Goal: Task Accomplishment & Management: Manage account settings

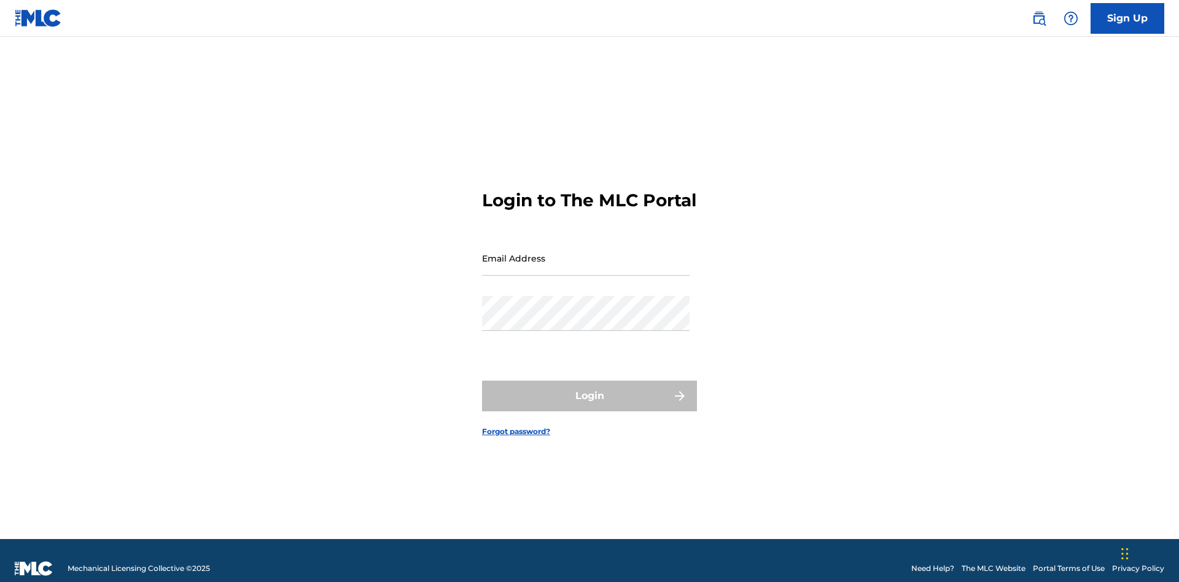
scroll to position [16, 0]
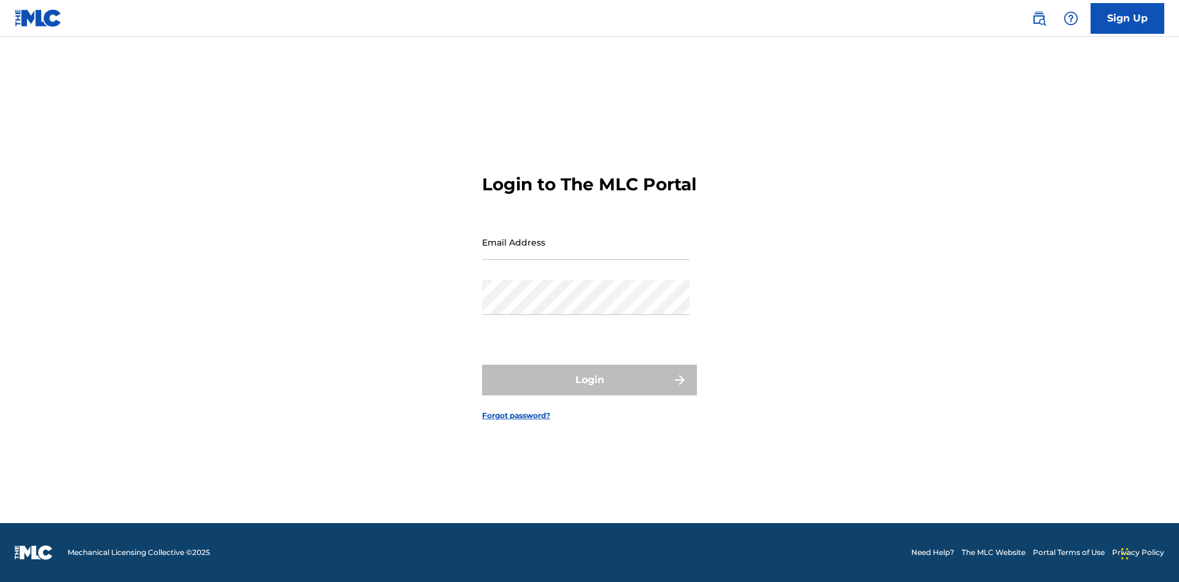
click at [586, 252] on input "Email Address" at bounding box center [586, 242] width 208 height 35
type input "XenaSongwriter@gmail.com"
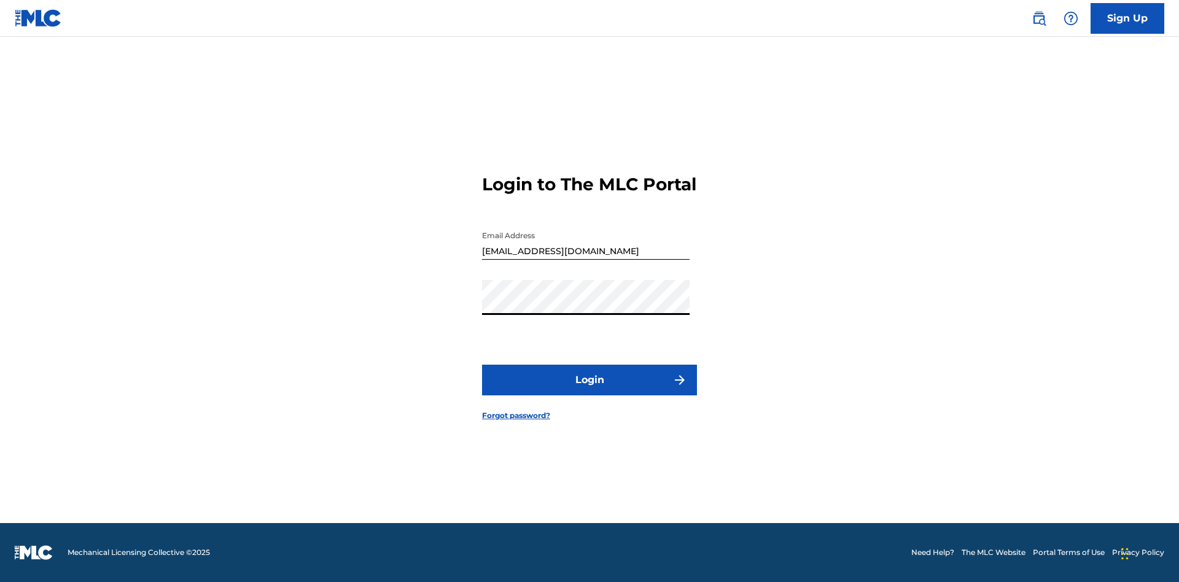
click at [589, 390] on button "Login" at bounding box center [589, 380] width 215 height 31
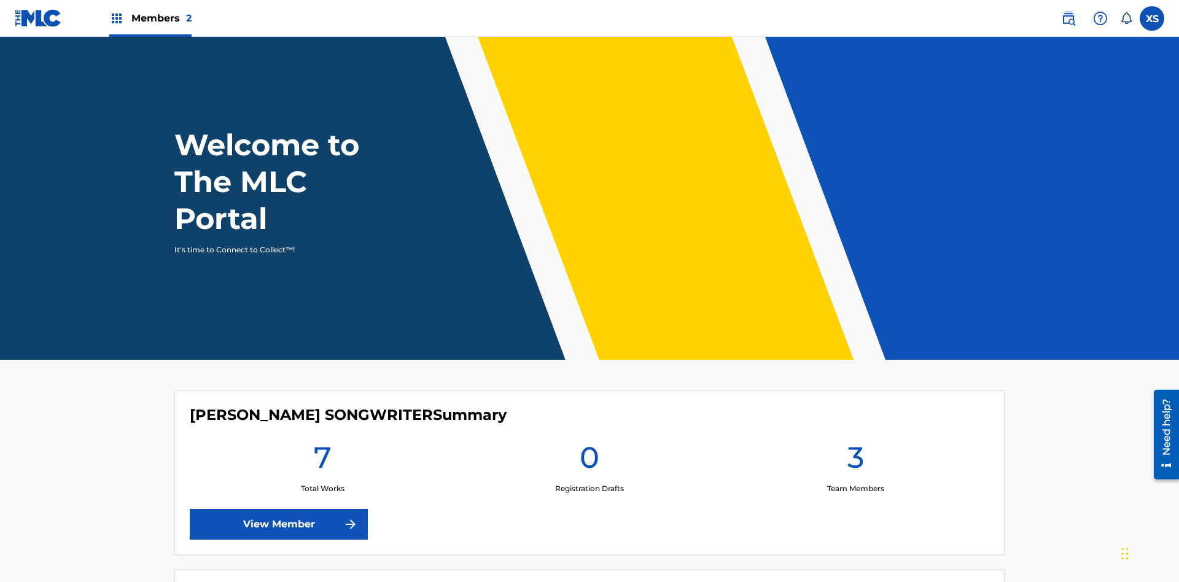
click at [150, 18] on span "Members 2" at bounding box center [161, 18] width 60 height 14
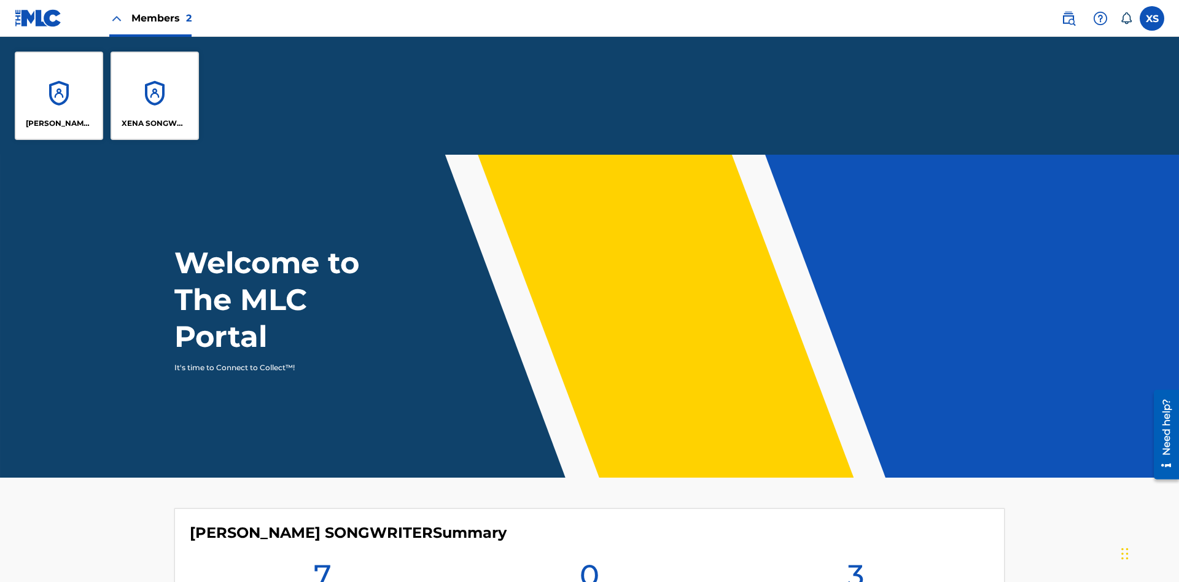
scroll to position [44, 0]
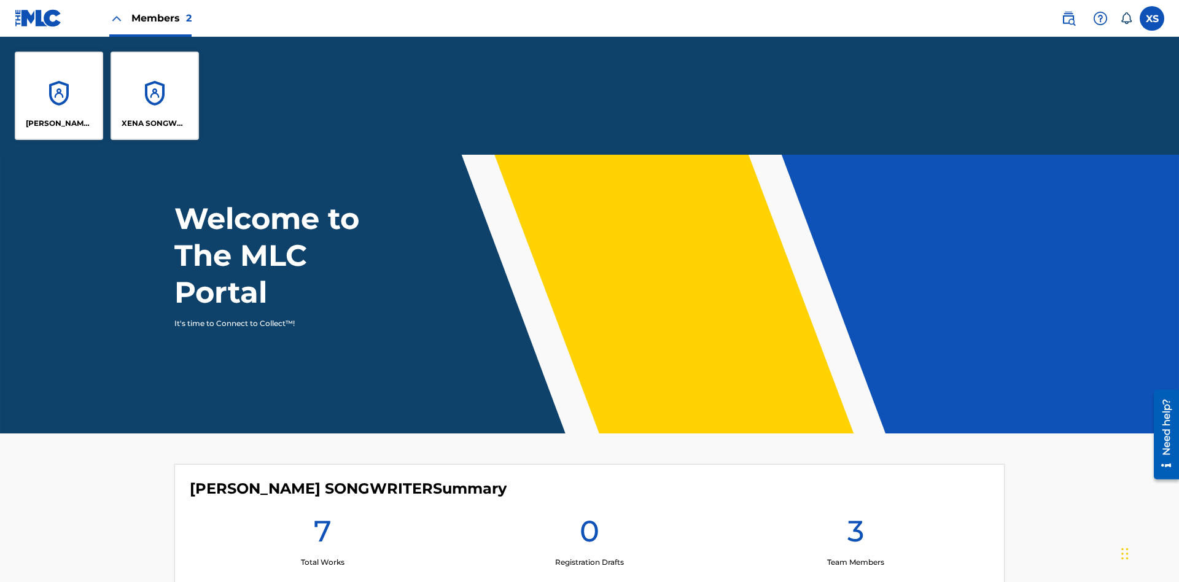
click at [155, 123] on p "XENA SONGWRITER" at bounding box center [155, 123] width 67 height 11
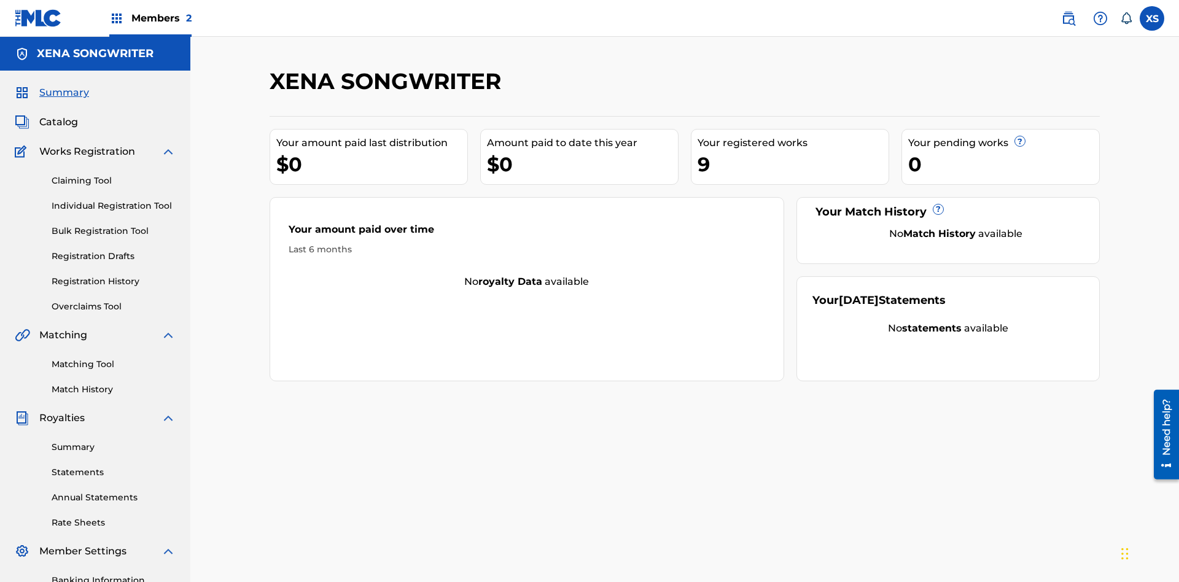
scroll to position [41, 0]
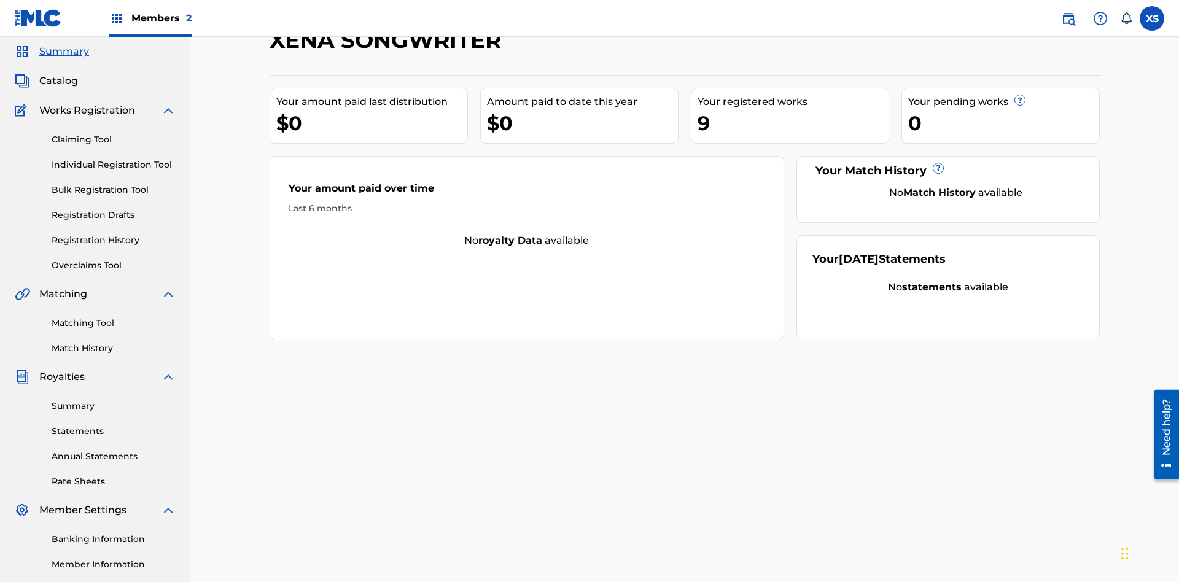
click at [58, 81] on span "Catalog" at bounding box center [58, 81] width 39 height 15
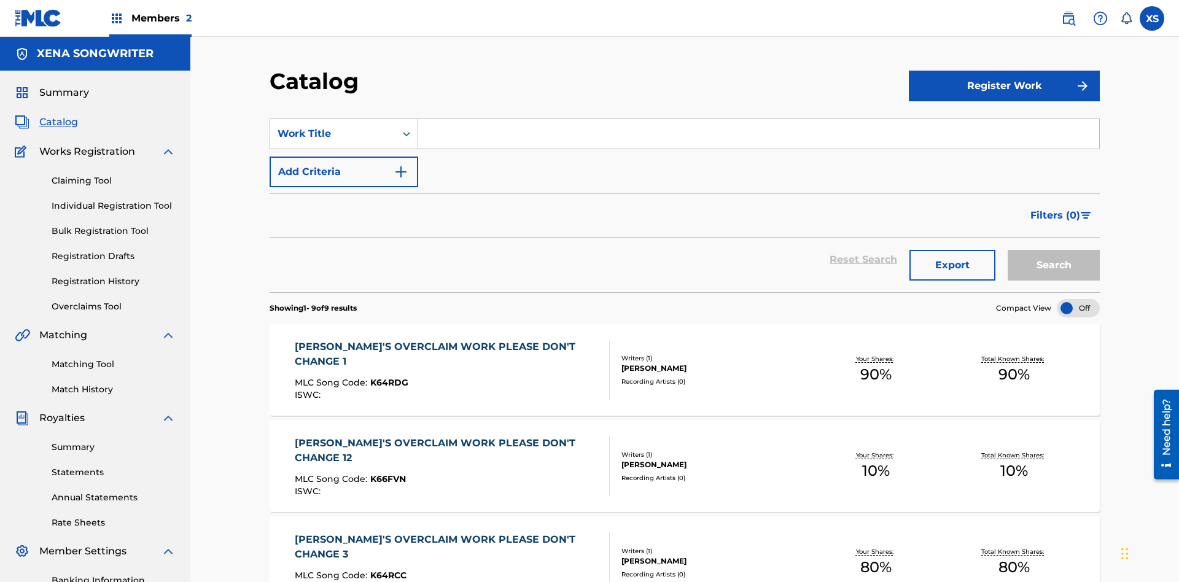
scroll to position [250, 0]
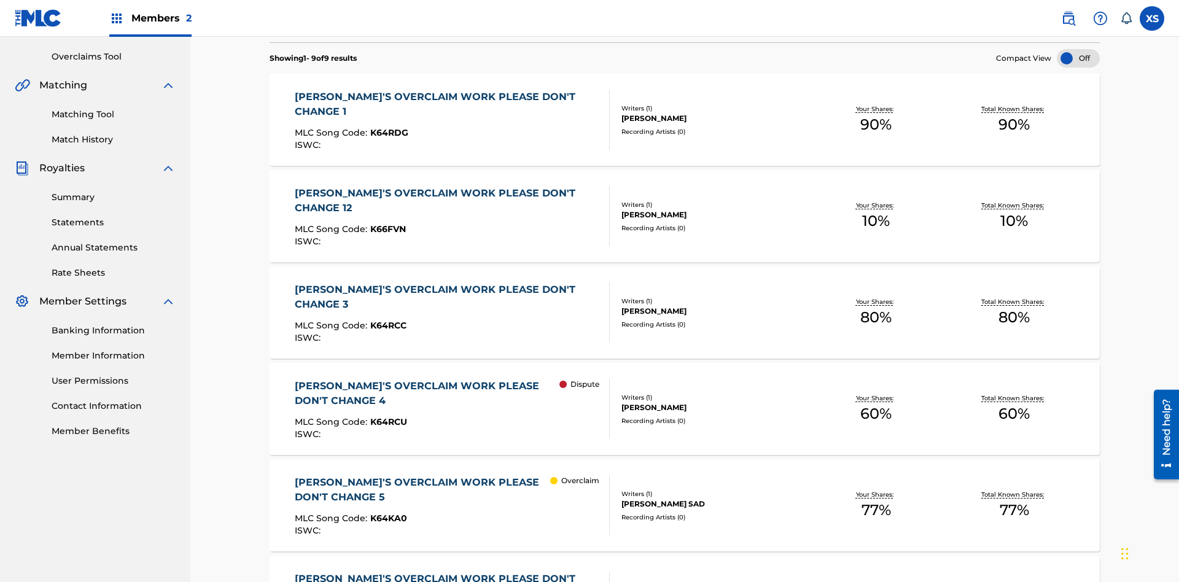
click at [685, 120] on div "[PERSON_NAME]" at bounding box center [713, 118] width 185 height 11
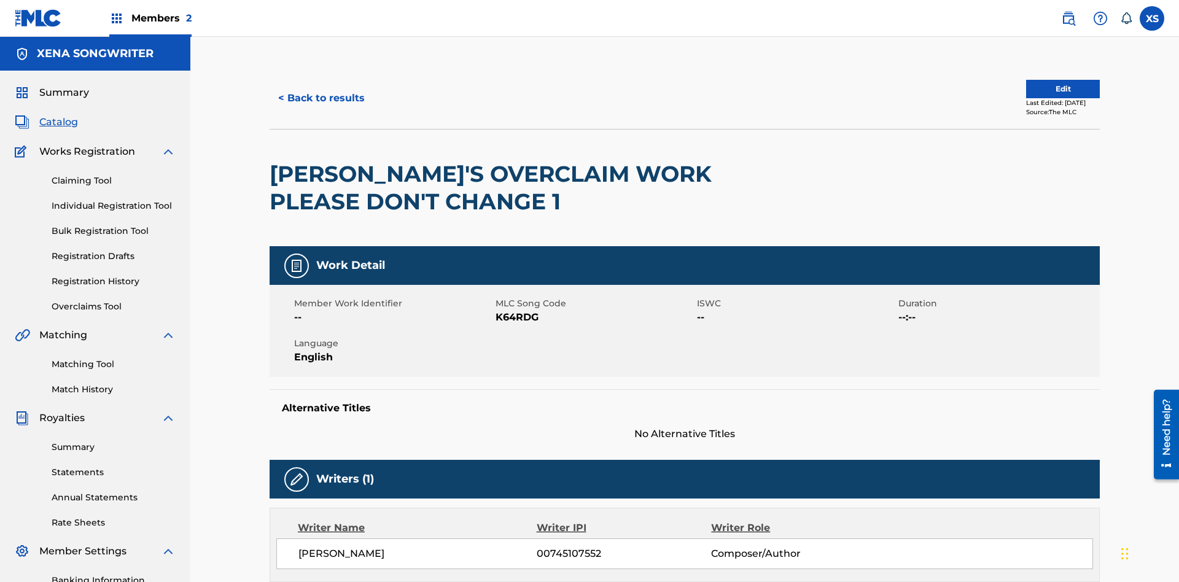
click at [1152, 18] on label at bounding box center [1151, 18] width 25 height 25
click at [1152, 18] on input "XS Xena Songwriter xenasongwriter@gmail.com Notification Preferences Profile Lo…" at bounding box center [1152, 18] width 0 height 0
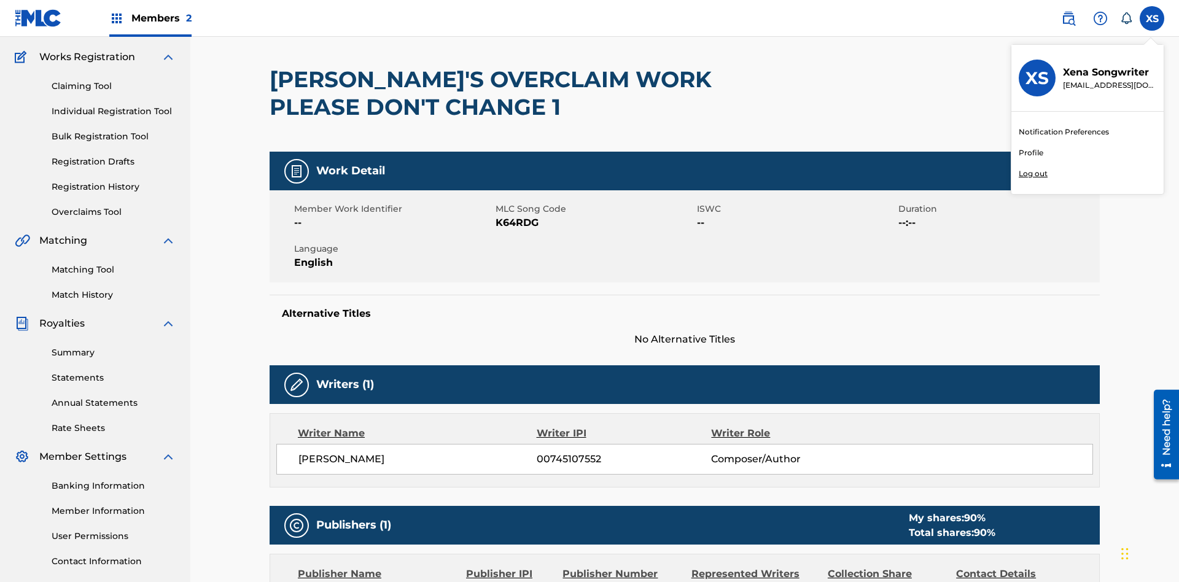
click at [1033, 174] on p "Log out" at bounding box center [1033, 173] width 29 height 11
click at [1152, 18] on input "XS Xena Songwriter xenasongwriter@gmail.com Notification Preferences Profile Lo…" at bounding box center [1152, 18] width 0 height 0
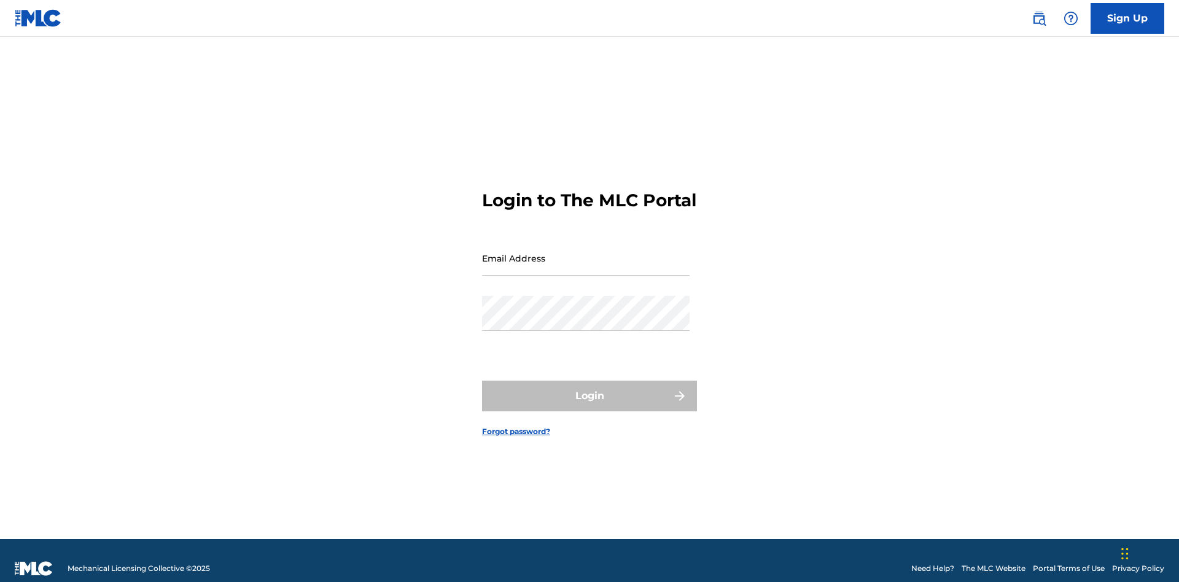
scroll to position [16, 0]
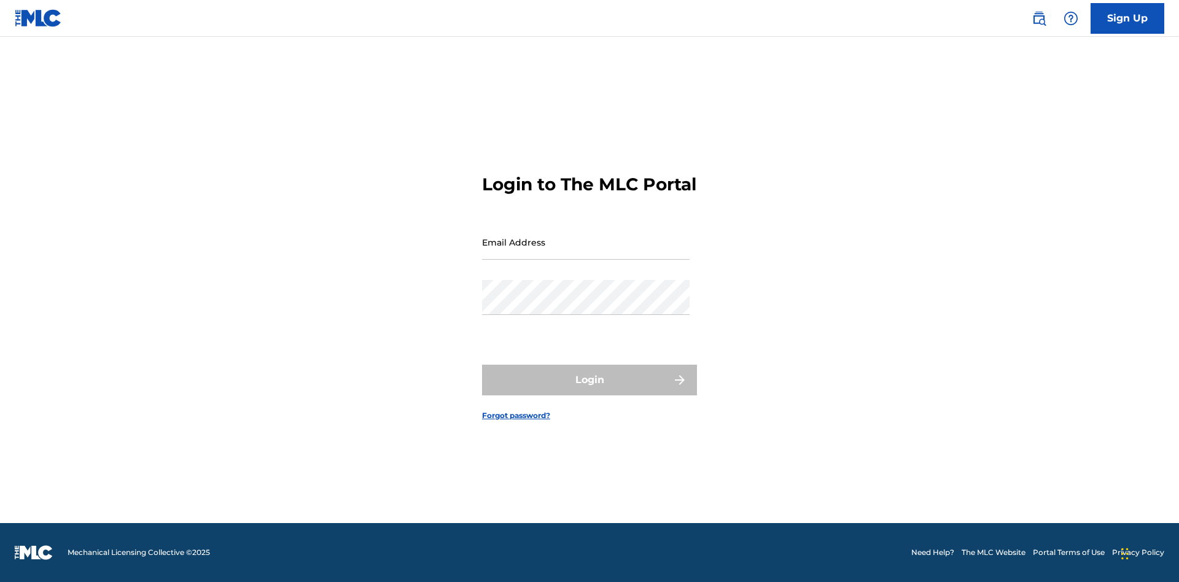
click at [586, 252] on input "Email Address" at bounding box center [586, 242] width 208 height 35
type input "CleoSongwriter@gmail.com"
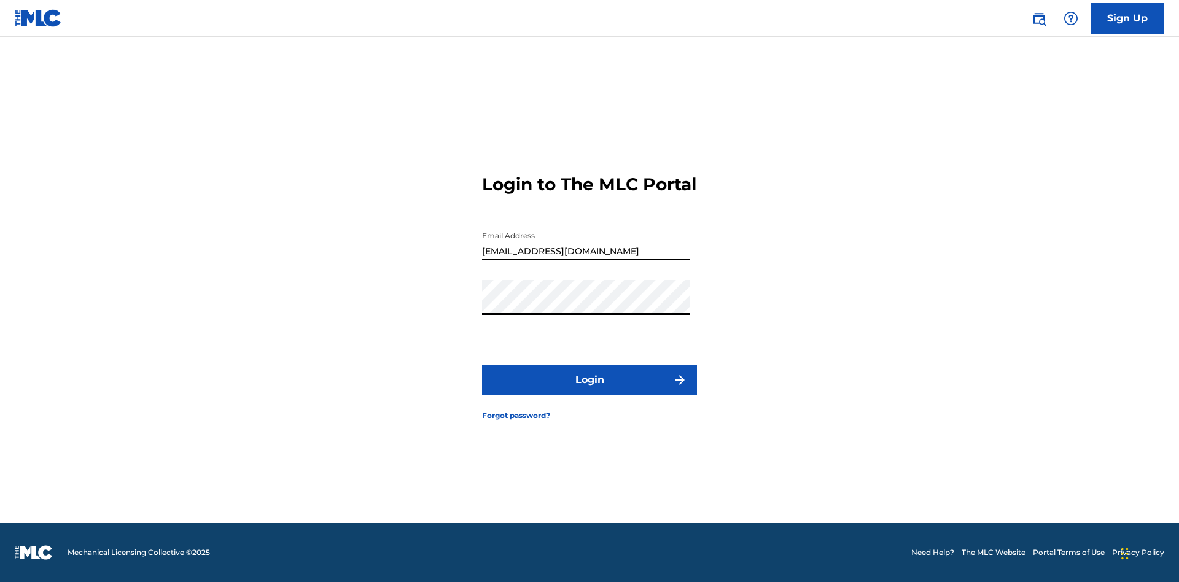
click at [589, 390] on button "Login" at bounding box center [589, 380] width 215 height 31
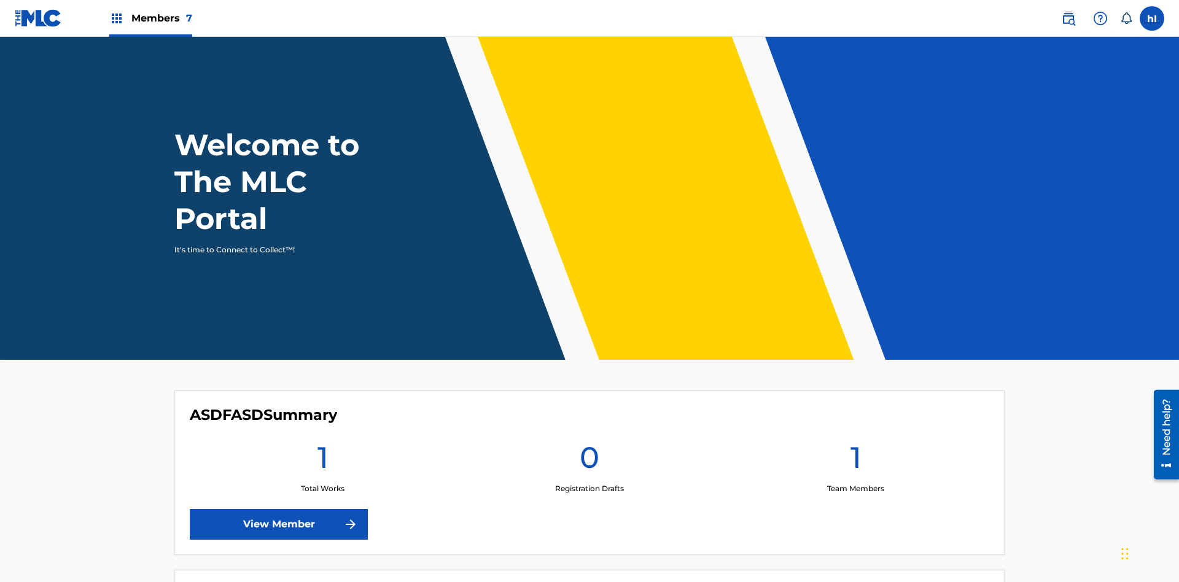
scroll to position [53, 0]
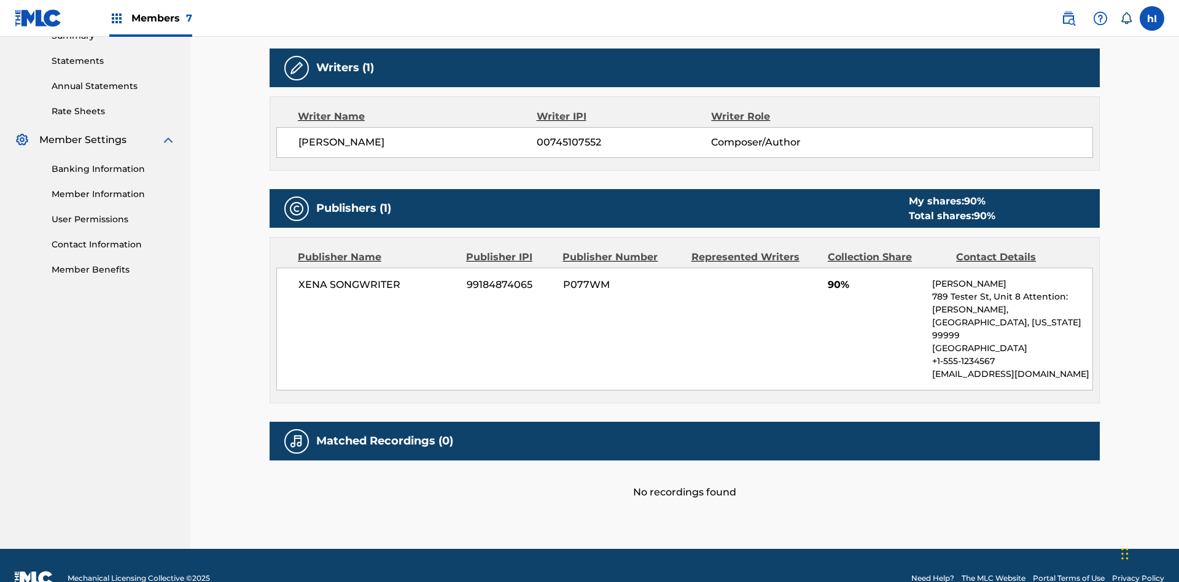
scroll to position [343, 0]
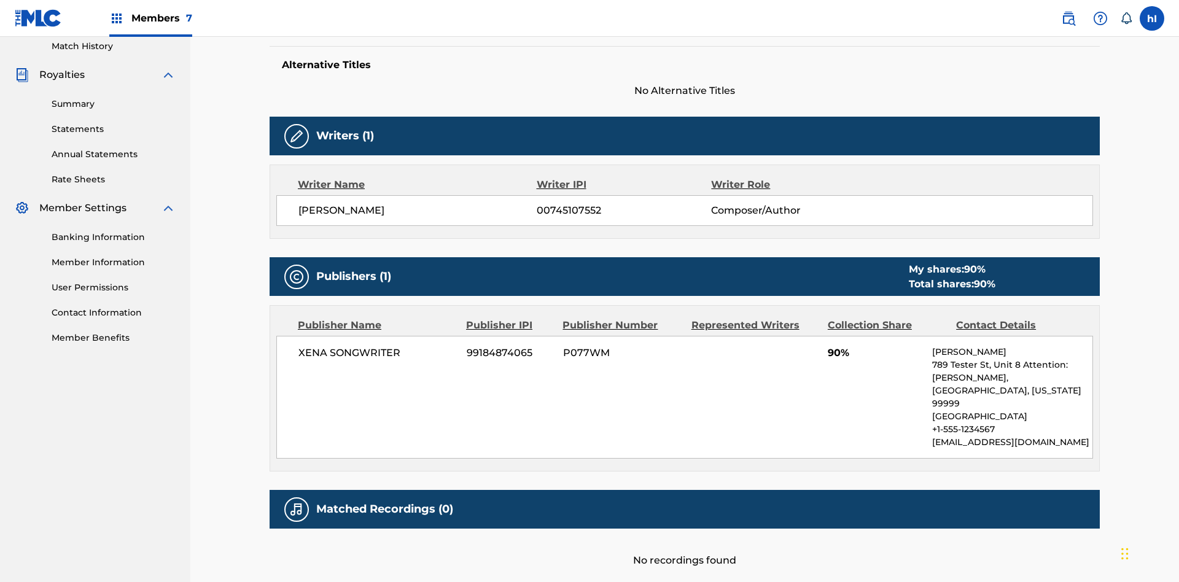
click at [1152, 18] on label at bounding box center [1151, 18] width 25 height 25
click at [1152, 18] on input "hI hPd1BUpyCz IS1g5F4HkR [EMAIL_ADDRESS][DOMAIN_NAME] Notification Preferences …" at bounding box center [1152, 18] width 0 height 0
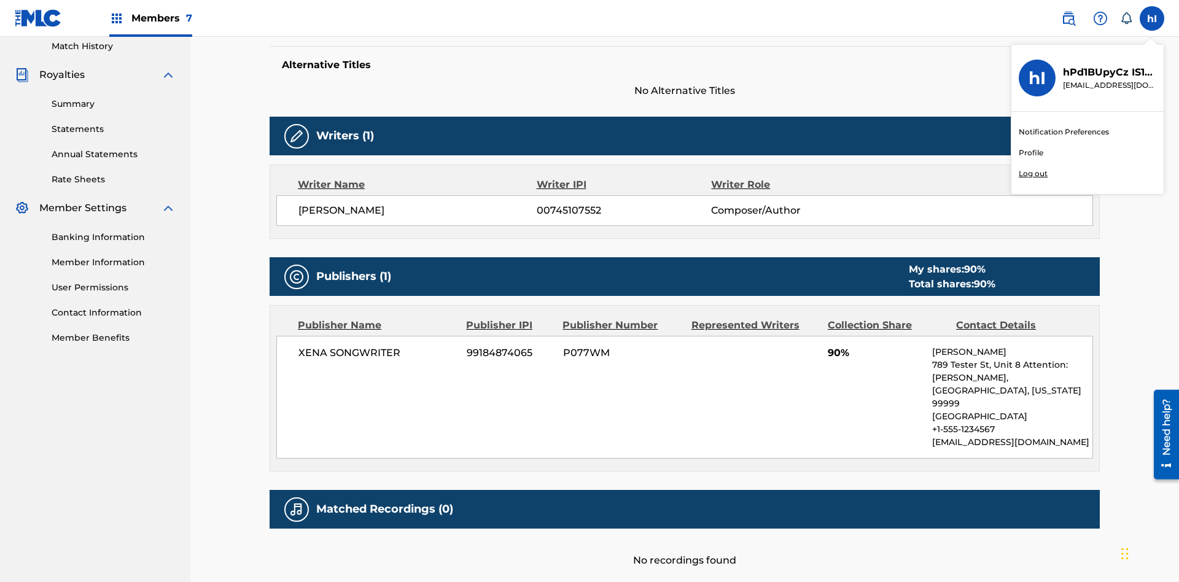
scroll to position [411, 0]
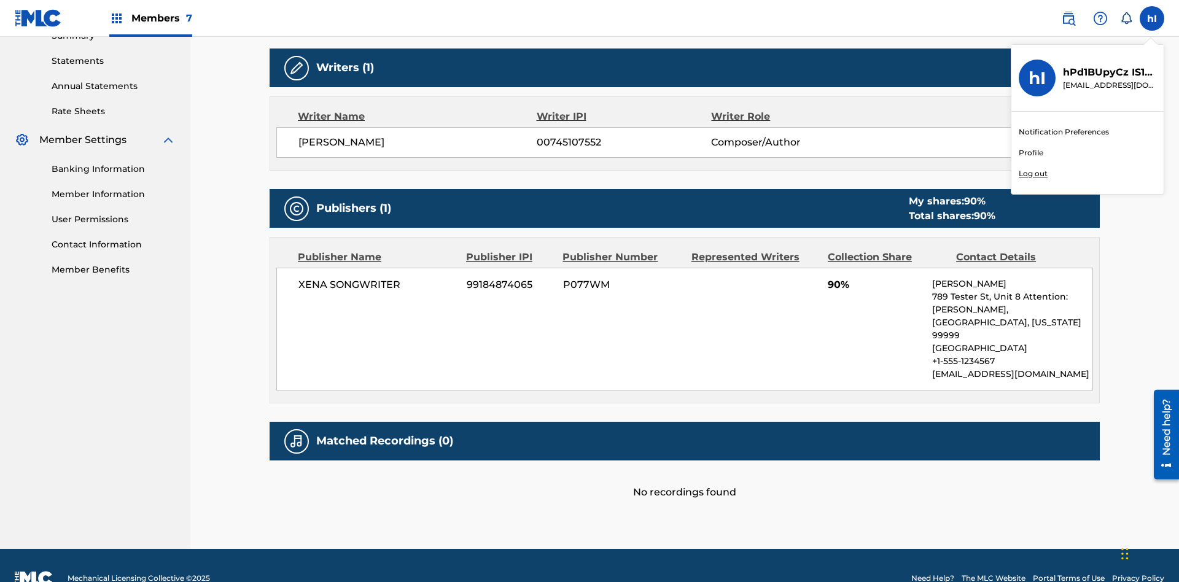
click at [1033, 174] on p "Log out" at bounding box center [1033, 173] width 29 height 11
click at [1152, 18] on input "hI hPd1BUpyCz IS1g5F4HkR [EMAIL_ADDRESS][DOMAIN_NAME] Notification Preferences …" at bounding box center [1152, 18] width 0 height 0
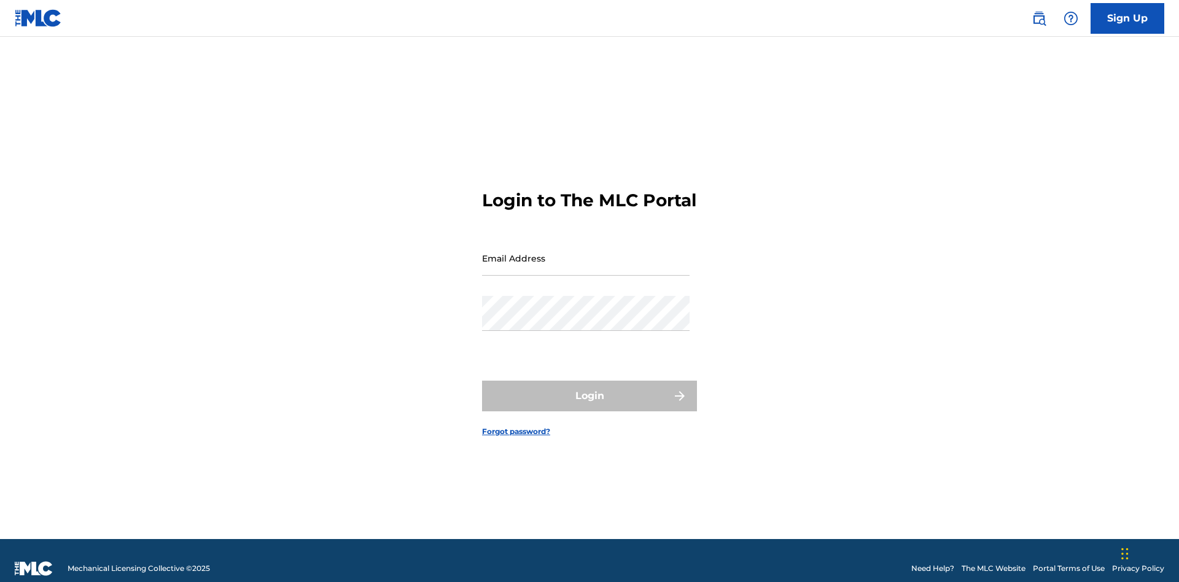
scroll to position [16, 0]
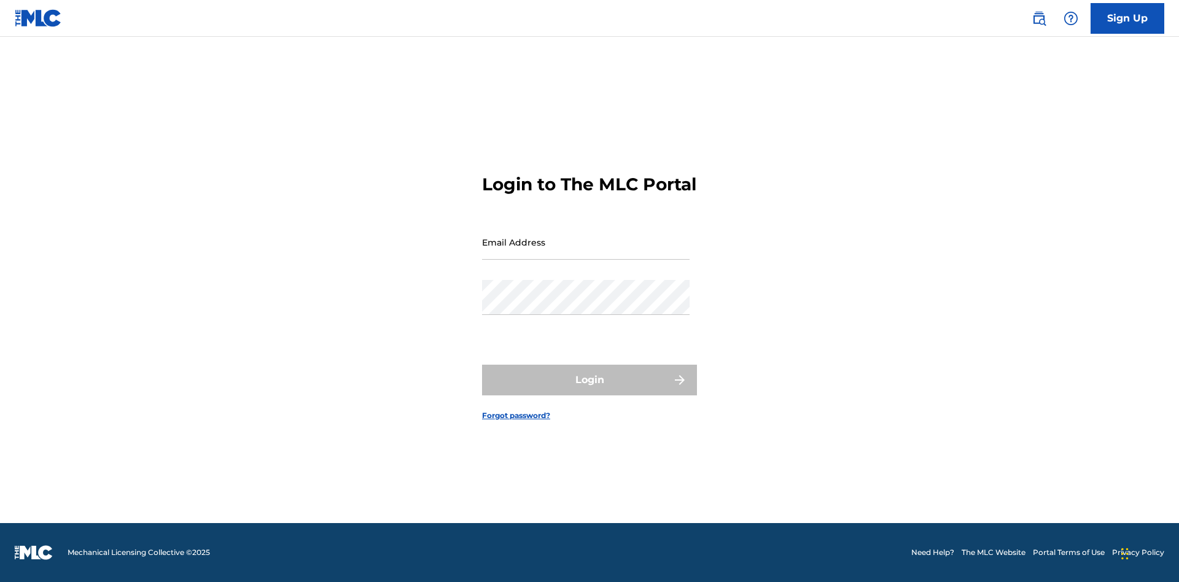
click at [586, 252] on input "Email Address" at bounding box center [586, 242] width 208 height 35
type input "[EMAIL_ADDRESS][DOMAIN_NAME]"
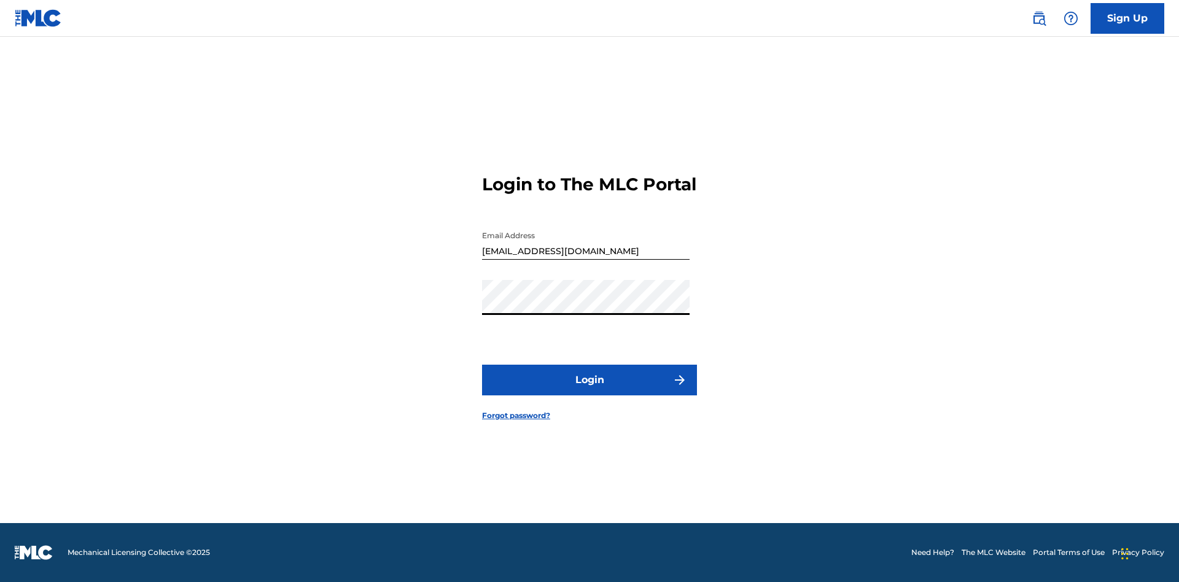
click at [589, 390] on button "Login" at bounding box center [589, 380] width 215 height 31
